Goal: Information Seeking & Learning: Check status

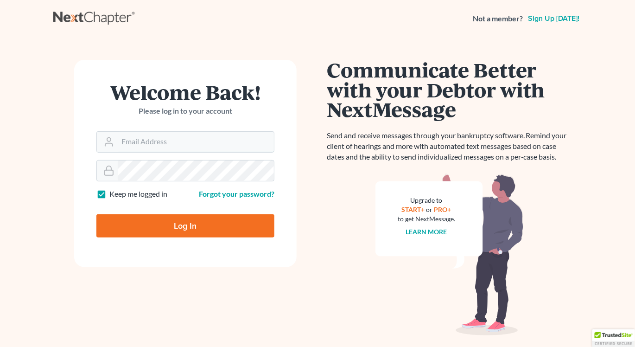
type input "[EMAIL_ADDRESS][DOMAIN_NAME]"
click at [173, 224] on input "Log In" at bounding box center [185, 225] width 178 height 23
type input "Thinking..."
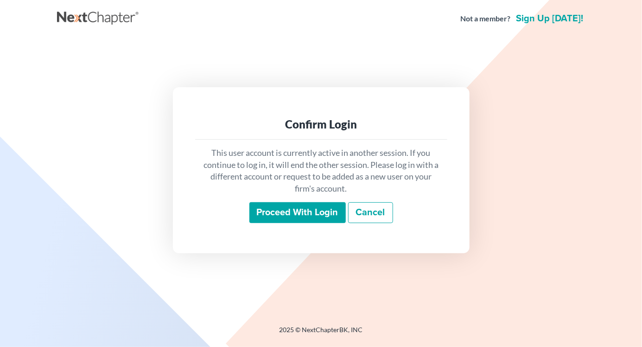
click at [285, 210] on input "Proceed with login" at bounding box center [297, 212] width 96 height 21
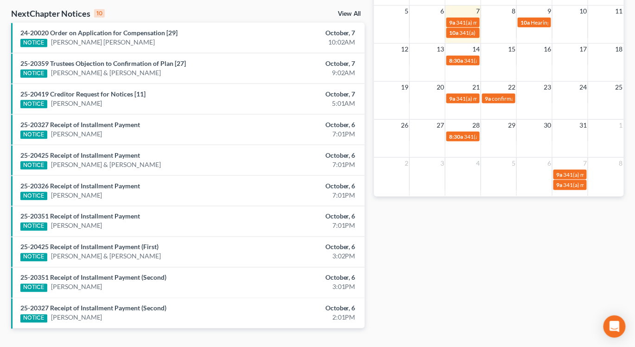
scroll to position [302, 0]
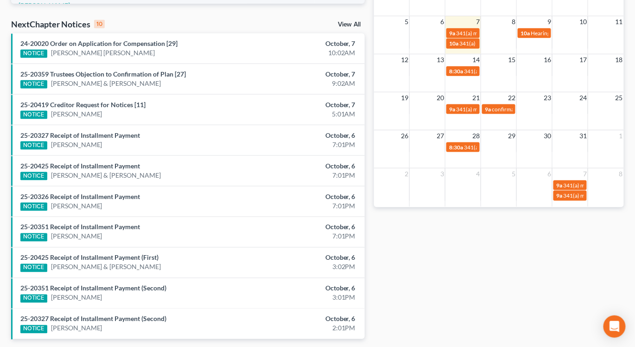
click at [350, 21] on link "View All" at bounding box center [349, 24] width 23 height 6
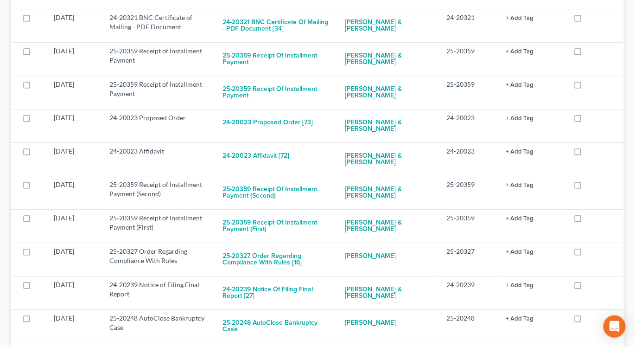
scroll to position [860, 0]
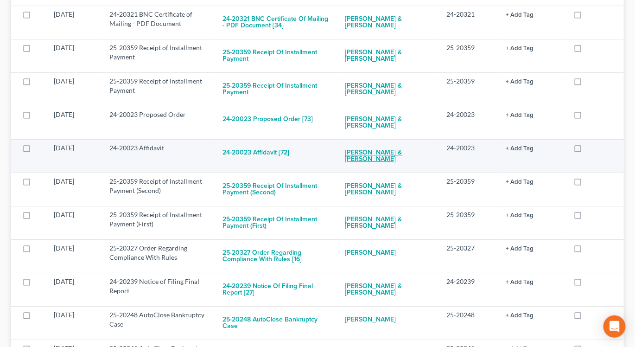
click at [362, 143] on link "[PERSON_NAME] & [PERSON_NAME]" at bounding box center [388, 155] width 86 height 25
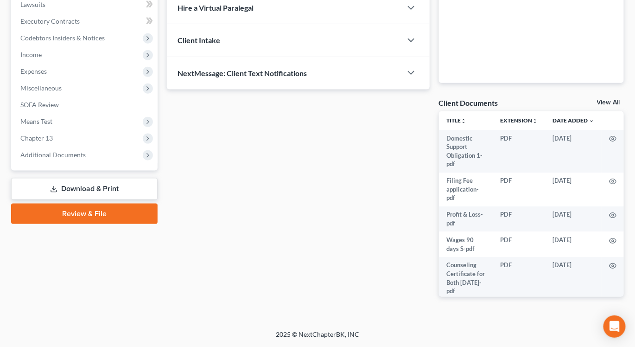
scroll to position [249, 0]
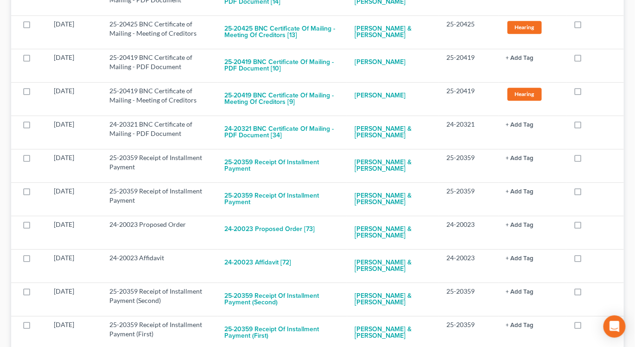
scroll to position [751, 0]
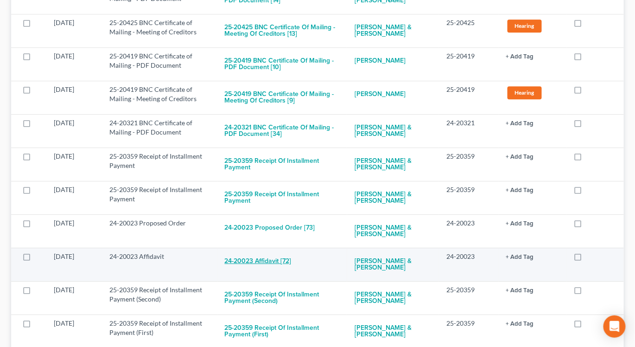
click at [254, 252] on button "24-20023 Affidavit [72]" at bounding box center [258, 261] width 67 height 19
checkbox input "true"
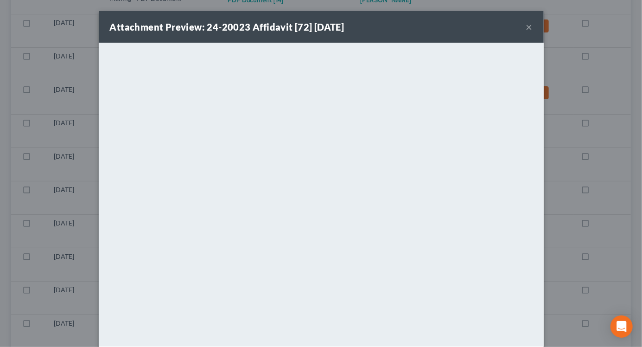
click at [526, 28] on button "×" at bounding box center [529, 26] width 6 height 11
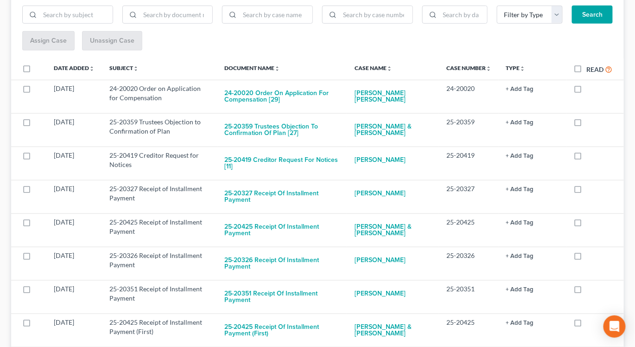
scroll to position [0, 0]
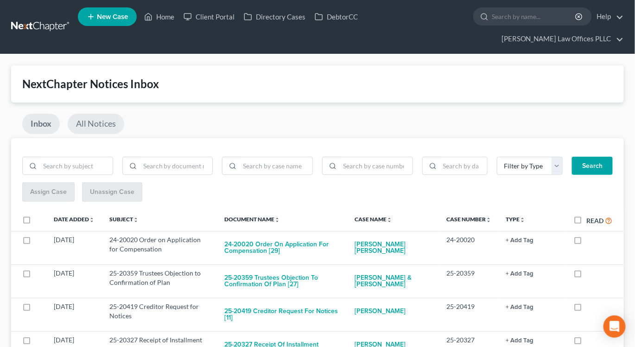
click at [98, 114] on link "All Notices" at bounding box center [96, 124] width 57 height 20
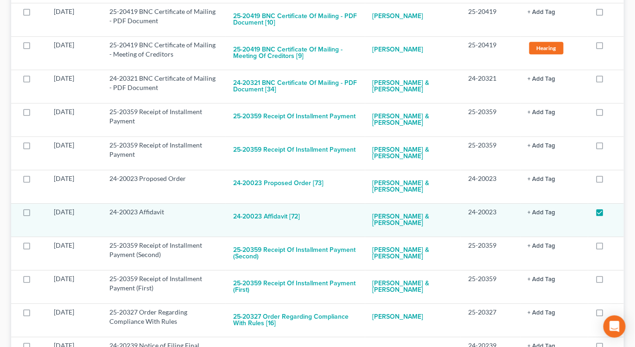
scroll to position [772, 0]
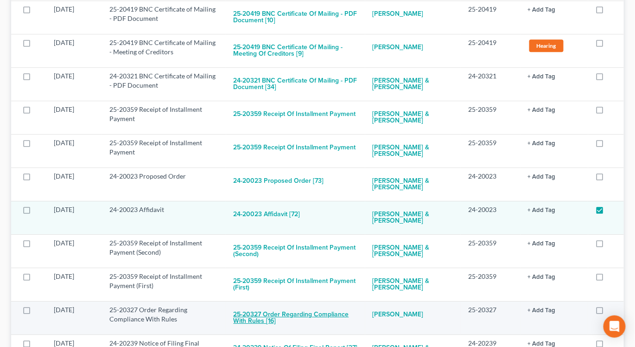
click at [254, 305] on button "25-20327 Order Regarding Compliance With Rules [16]" at bounding box center [296, 317] width 124 height 25
checkbox input "true"
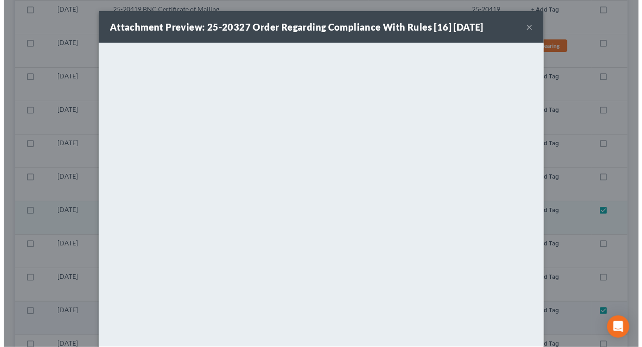
scroll to position [765, 0]
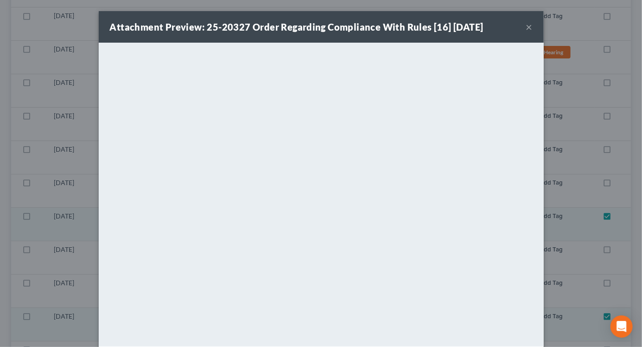
click at [526, 27] on button "×" at bounding box center [529, 26] width 6 height 11
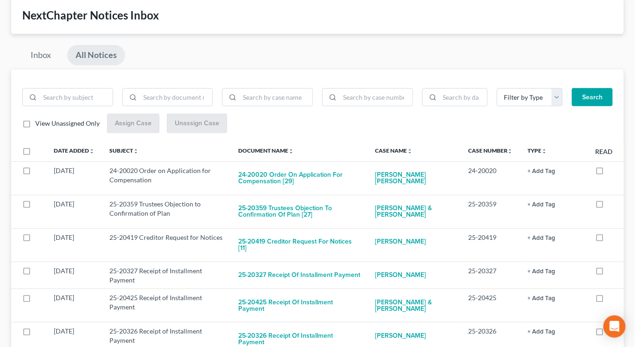
scroll to position [0, 0]
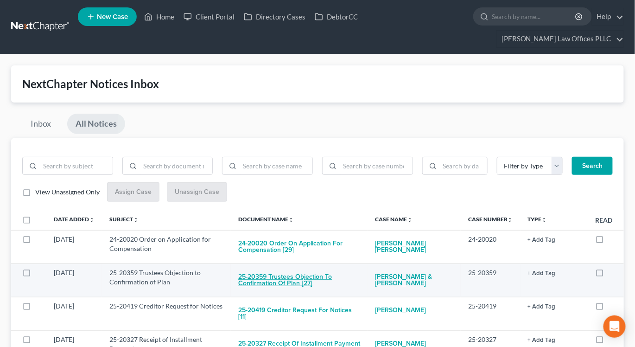
click at [254, 268] on button "25-20359 Trustees Objection to Confirmation of Plan [27]" at bounding box center [299, 280] width 122 height 25
checkbox input "true"
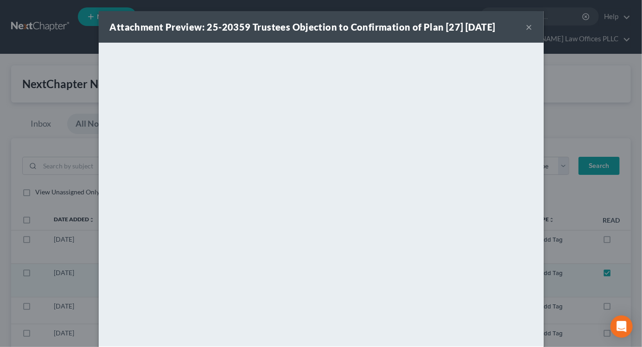
click at [526, 25] on button "×" at bounding box center [529, 26] width 6 height 11
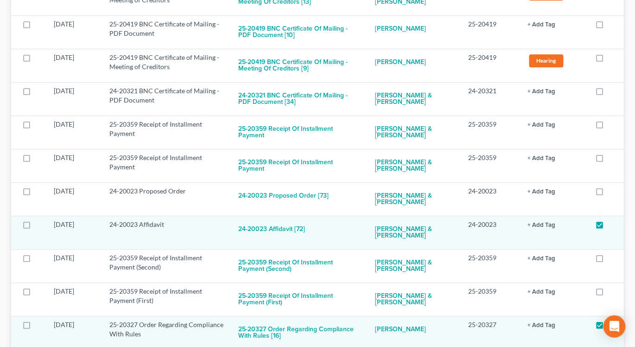
scroll to position [776, 0]
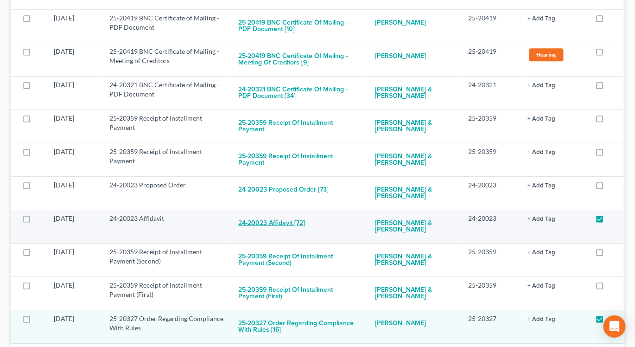
click at [272, 214] on button "24-20023 Affidavit [72]" at bounding box center [271, 223] width 67 height 19
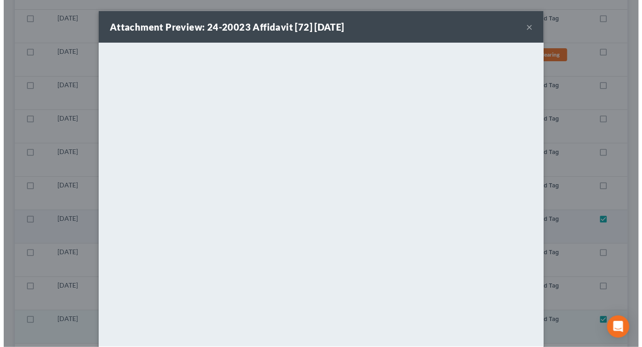
scroll to position [769, 0]
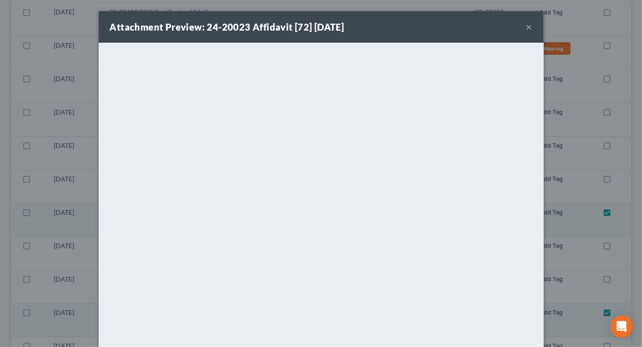
click at [526, 26] on button "×" at bounding box center [529, 26] width 6 height 11
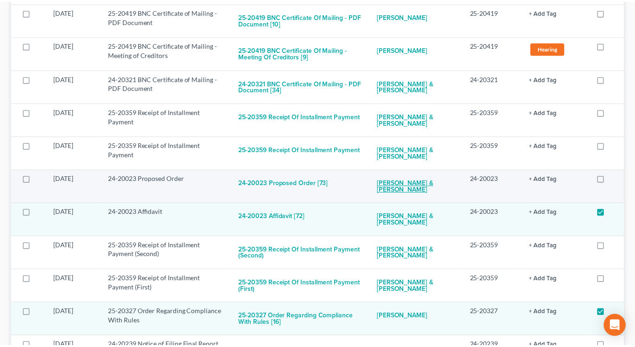
scroll to position [776, 0]
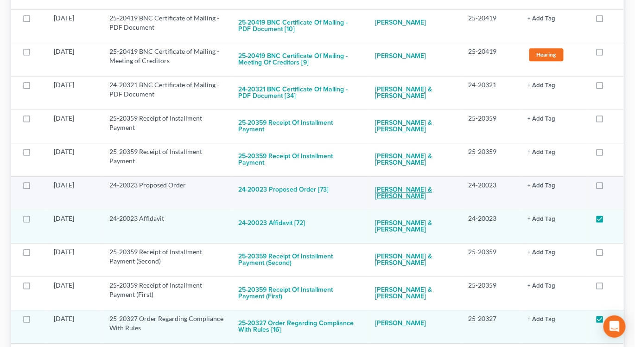
click at [395, 180] on link "[PERSON_NAME] & [PERSON_NAME]" at bounding box center [415, 192] width 78 height 25
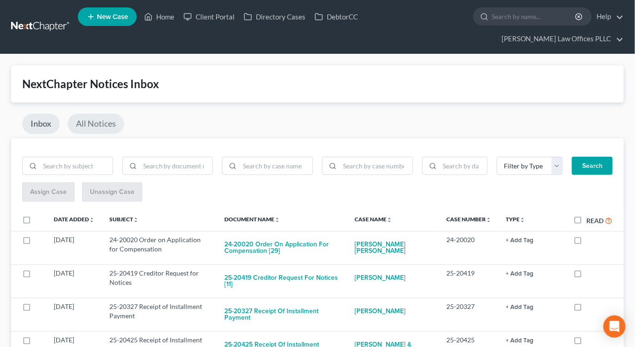
click at [93, 114] on link "All Notices" at bounding box center [96, 124] width 57 height 20
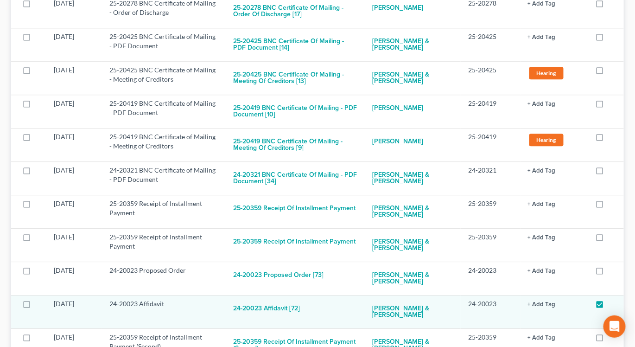
scroll to position [683, 0]
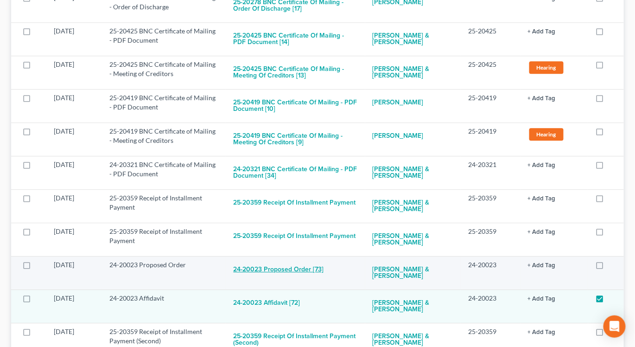
click at [268, 260] on button "24-20023 Proposed Order [73]" at bounding box center [279, 269] width 90 height 19
checkbox input "true"
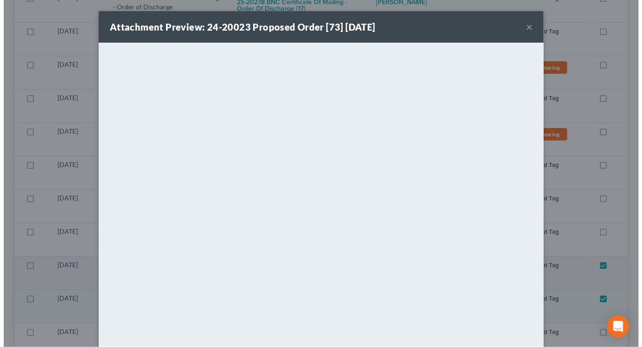
scroll to position [677, 0]
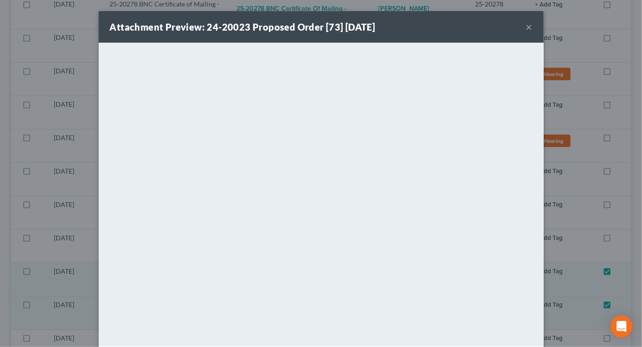
click at [526, 27] on button "×" at bounding box center [529, 26] width 6 height 11
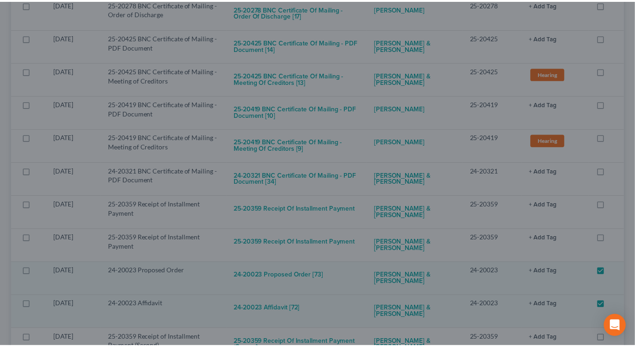
scroll to position [683, 0]
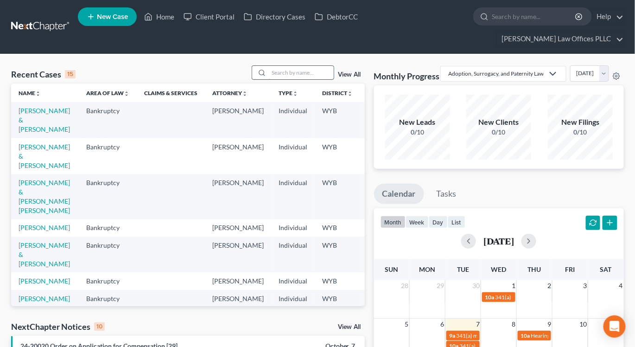
click at [299, 66] on input "search" at bounding box center [301, 72] width 65 height 13
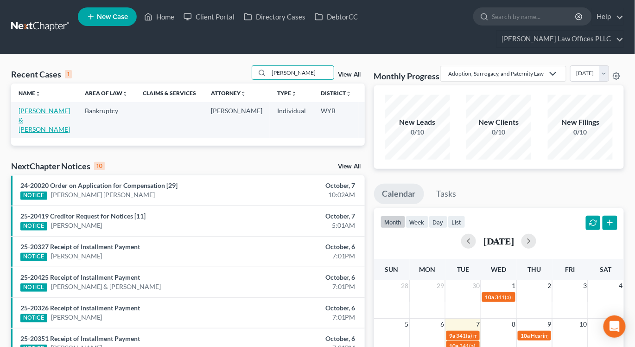
type input "carrigan"
click at [30, 107] on link "Carrigan, Ricky & Kimberley" at bounding box center [44, 120] width 51 height 26
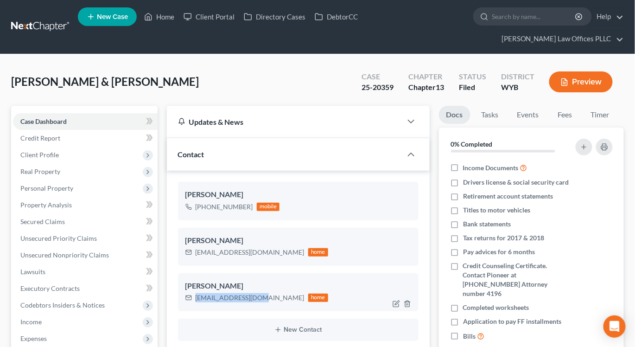
drag, startPoint x: 195, startPoint y: 279, endPoint x: 260, endPoint y: 281, distance: 64.9
click at [260, 292] on div "kimerscar@yahoo.com home" at bounding box center [256, 298] width 143 height 12
drag, startPoint x: 260, startPoint y: 281, endPoint x: 251, endPoint y: 280, distance: 8.9
copy div "kimerscar@yahoo.com"
drag, startPoint x: 195, startPoint y: 234, endPoint x: 245, endPoint y: 236, distance: 50.6
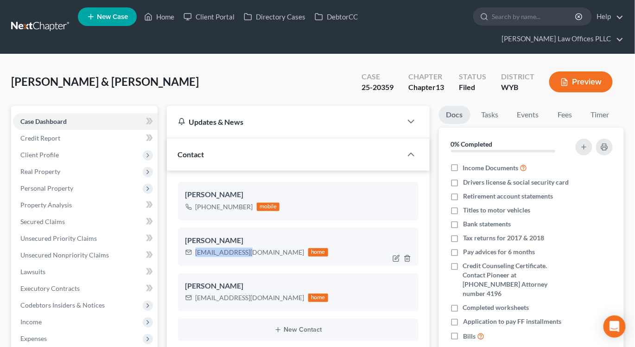
click at [245, 246] on div "rjcarrig@msn.com home" at bounding box center [256, 252] width 143 height 12
copy div "rjcarrig@msn.com"
click at [33, 19] on link at bounding box center [40, 27] width 59 height 17
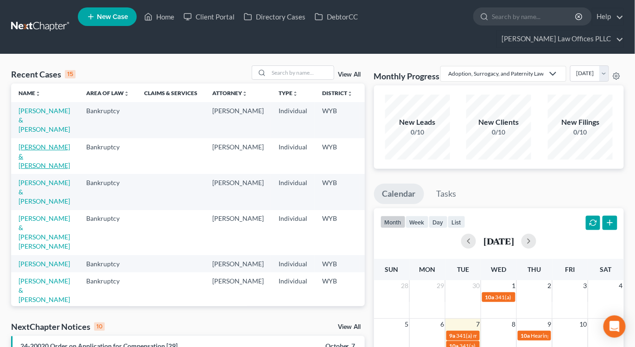
click at [34, 143] on link "[PERSON_NAME] & [PERSON_NAME]" at bounding box center [44, 156] width 51 height 26
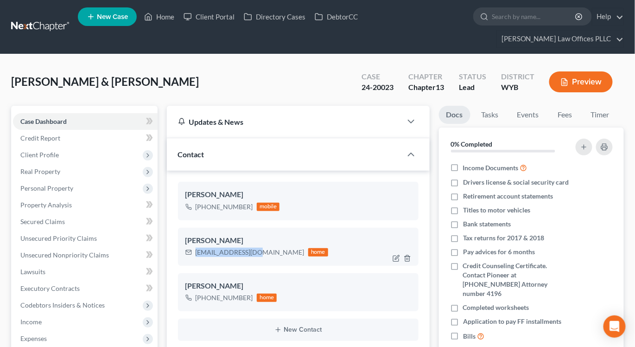
drag, startPoint x: 196, startPoint y: 235, endPoint x: 259, endPoint y: 237, distance: 63.1
click at [259, 248] on div "[EMAIL_ADDRESS][DOMAIN_NAME]" at bounding box center [250, 252] width 109 height 9
drag, startPoint x: 259, startPoint y: 237, endPoint x: 254, endPoint y: 235, distance: 5.4
copy div "[EMAIL_ADDRESS][DOMAIN_NAME]"
